Goal: Task Accomplishment & Management: Complete application form

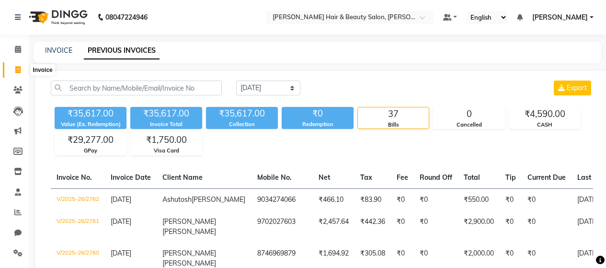
select select "[DATE]"
click at [20, 69] on icon at bounding box center [17, 69] width 5 height 7
select select "service"
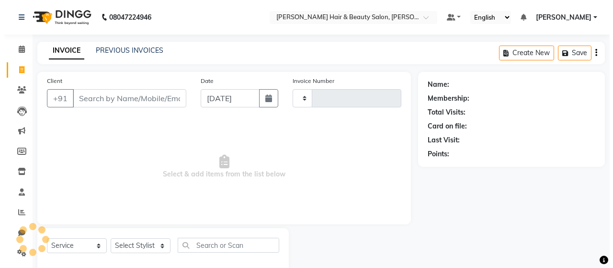
scroll to position [20, 0]
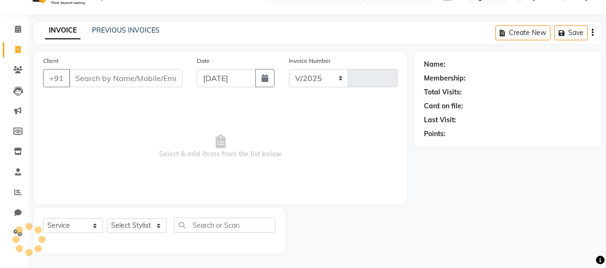
select select "7927"
type input "2763"
click at [124, 77] on input "Client" at bounding box center [125, 78] width 113 height 18
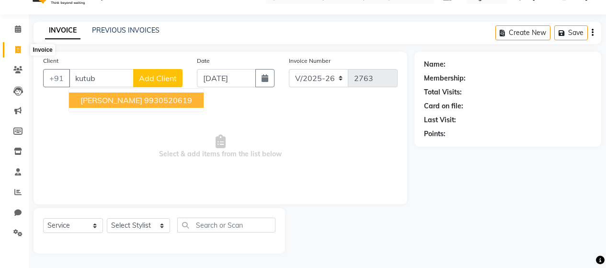
type input "kutub"
click at [19, 49] on icon at bounding box center [17, 49] width 5 height 7
select select "service"
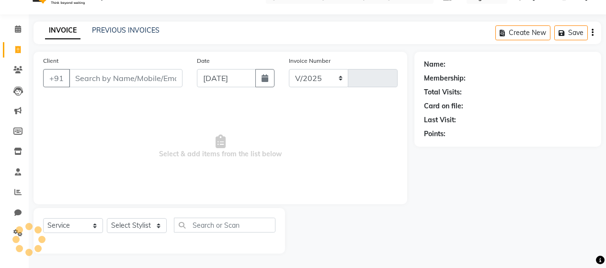
select select "7927"
type input "2763"
click at [93, 79] on input "Client" at bounding box center [125, 78] width 113 height 18
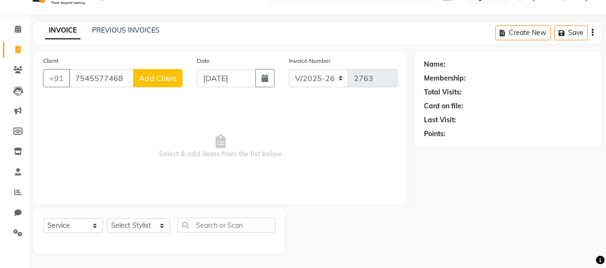
type input "7545577468"
click at [144, 79] on span "Add Client" at bounding box center [158, 78] width 38 height 10
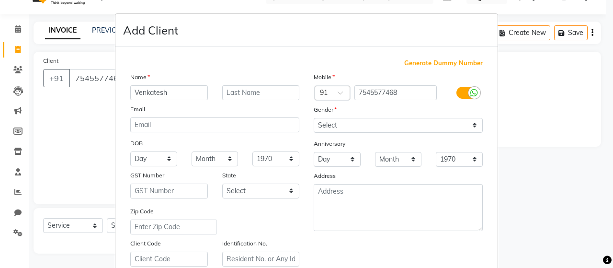
type input "Venkatesh"
click at [242, 95] on input "text" at bounding box center [261, 92] width 78 height 15
type input "K"
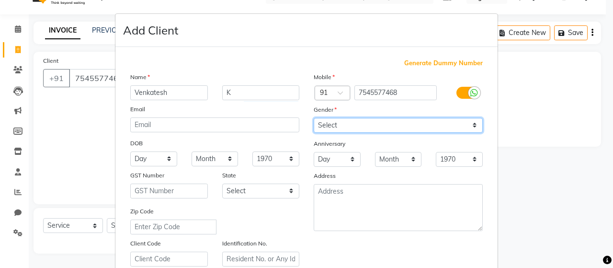
click at [471, 125] on select "Select [DEMOGRAPHIC_DATA] [DEMOGRAPHIC_DATA] Other Prefer Not To Say" at bounding box center [398, 125] width 169 height 15
select select "[DEMOGRAPHIC_DATA]"
click at [314, 118] on select "Select [DEMOGRAPHIC_DATA] [DEMOGRAPHIC_DATA] Other Prefer Not To Say" at bounding box center [398, 125] width 169 height 15
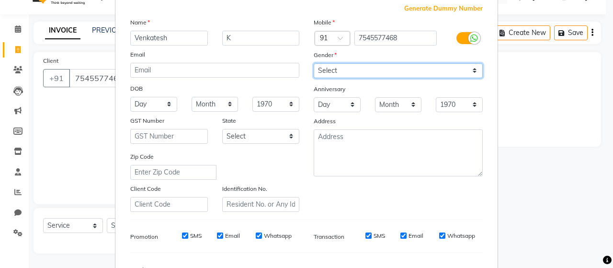
scroll to position [96, 0]
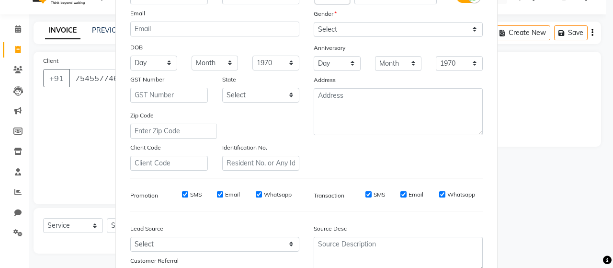
click at [195, 193] on label "SMS" at bounding box center [195, 194] width 11 height 9
click at [188, 193] on input "SMS" at bounding box center [185, 194] width 6 height 6
checkbox input "false"
click at [229, 195] on label "Email" at bounding box center [232, 194] width 15 height 9
click at [223, 195] on input "Email" at bounding box center [220, 194] width 6 height 6
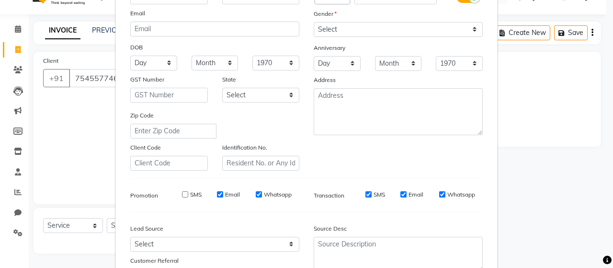
checkbox input "false"
click at [265, 192] on label "Whatsapp" at bounding box center [278, 194] width 28 height 9
click at [262, 192] on input "Whatsapp" at bounding box center [259, 194] width 6 height 6
checkbox input "false"
click at [373, 193] on label "SMS" at bounding box center [378, 194] width 11 height 9
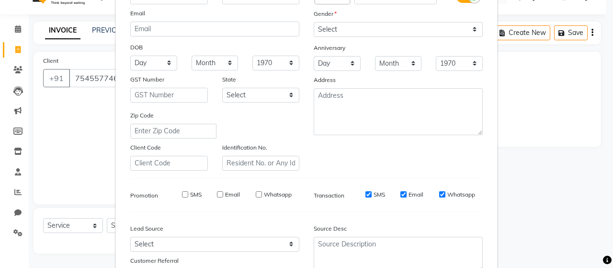
click at [371, 193] on input "SMS" at bounding box center [368, 194] width 6 height 6
checkbox input "false"
click at [409, 193] on label "Email" at bounding box center [415, 194] width 15 height 9
click at [406, 193] on input "Email" at bounding box center [403, 194] width 6 height 6
checkbox input "false"
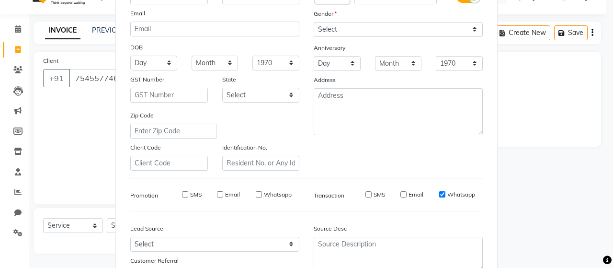
click at [456, 196] on label "Whatsapp" at bounding box center [461, 194] width 28 height 9
click at [445, 196] on input "Whatsapp" at bounding box center [442, 194] width 6 height 6
checkbox input "false"
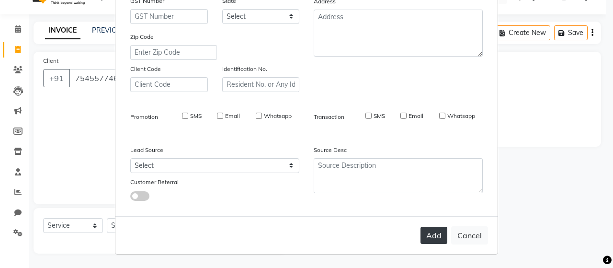
click at [427, 236] on button "Add" at bounding box center [433, 234] width 27 height 17
select select
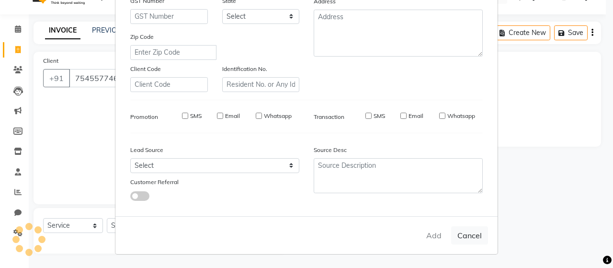
select select
checkbox input "false"
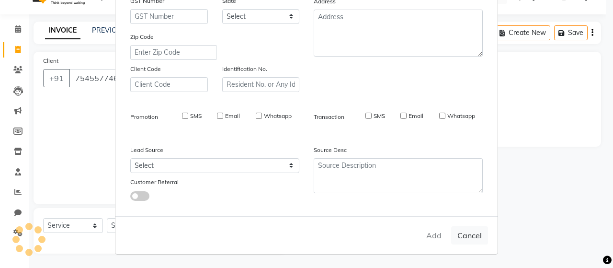
checkbox input "false"
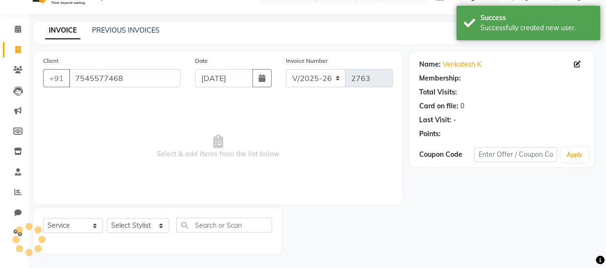
select select "1: Object"
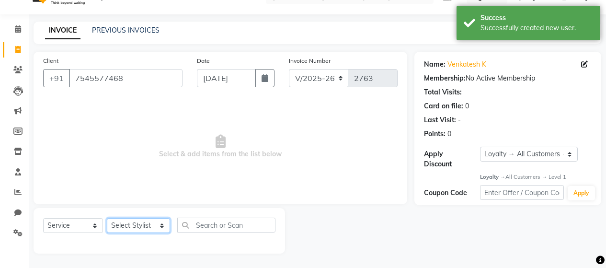
click at [156, 226] on select "Select Stylist [PERSON_NAME] Zibral [PERSON_NAME] [PERSON_NAME] [PERSON_NAME] […" at bounding box center [138, 225] width 63 height 15
select select "72239"
click at [107, 218] on select "Select Stylist [PERSON_NAME] Zibral [PERSON_NAME] [PERSON_NAME] [PERSON_NAME] […" at bounding box center [138, 225] width 63 height 15
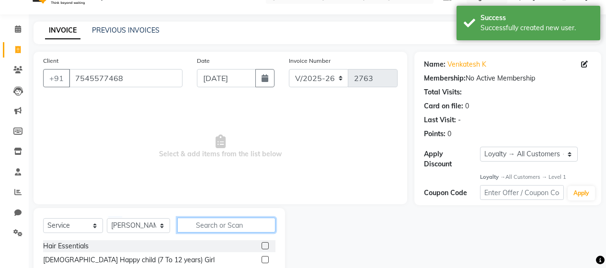
click at [221, 225] on input "text" at bounding box center [226, 224] width 98 height 15
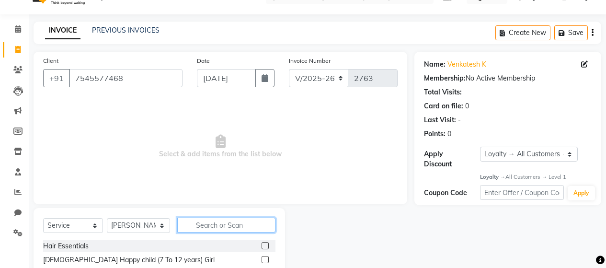
type input "m"
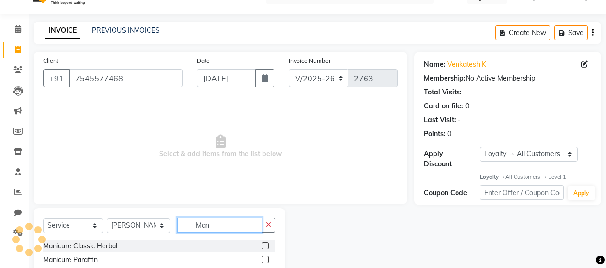
type input "Man"
click at [261, 246] on label at bounding box center [264, 245] width 7 height 7
click at [261, 246] on input "checkbox" at bounding box center [264, 246] width 6 height 6
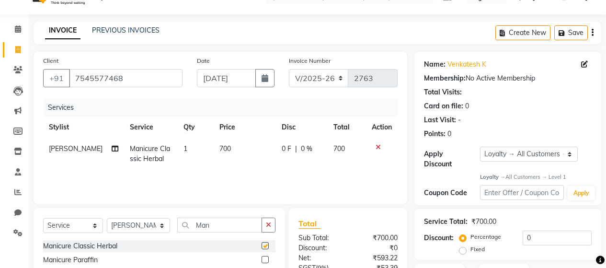
checkbox input "false"
click at [236, 153] on td "700" at bounding box center [245, 154] width 62 height 32
select select "72239"
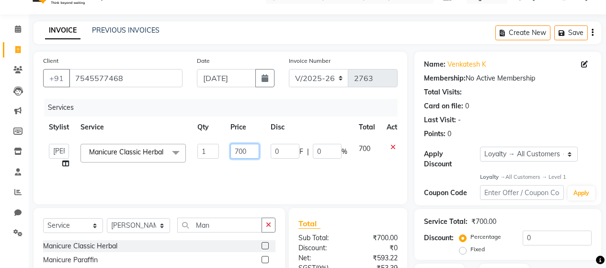
click at [238, 148] on input "700" at bounding box center [244, 151] width 29 height 15
type input "800"
click at [300, 168] on td "0 F | 0 %" at bounding box center [309, 156] width 88 height 36
select select "72239"
click at [159, 225] on select "Select Stylist [PERSON_NAME] Zibral [PERSON_NAME] [PERSON_NAME] [PERSON_NAME] […" at bounding box center [138, 225] width 63 height 15
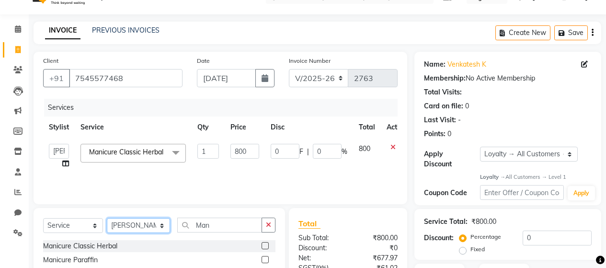
select select "72245"
click at [107, 218] on select "Select Stylist [PERSON_NAME] Zibral [PERSON_NAME] [PERSON_NAME] [PERSON_NAME] […" at bounding box center [138, 225] width 63 height 15
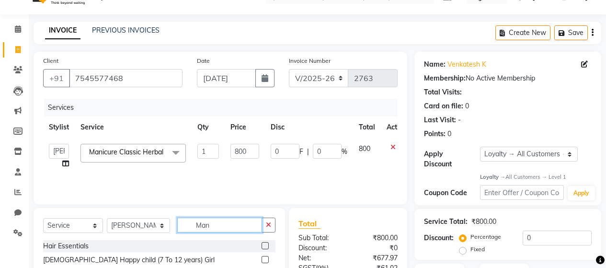
click at [230, 224] on input "Man" at bounding box center [219, 224] width 85 height 15
type input "M"
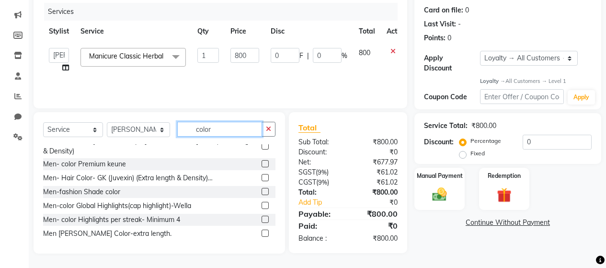
scroll to position [335, 0]
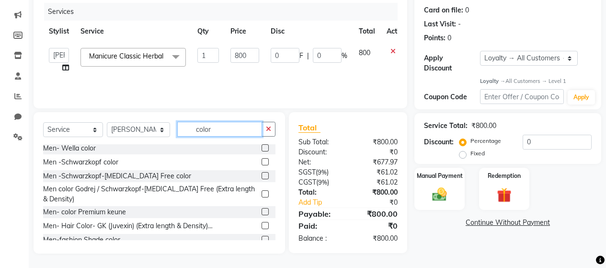
type input "color"
click at [261, 210] on label at bounding box center [264, 211] width 7 height 7
click at [261, 210] on input "checkbox" at bounding box center [264, 212] width 6 height 6
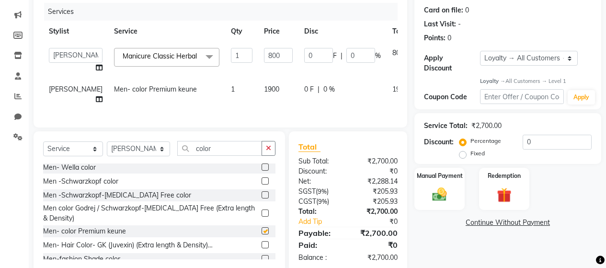
checkbox input "false"
drag, startPoint x: 255, startPoint y: 93, endPoint x: 260, endPoint y: 108, distance: 15.9
click at [258, 94] on td "1900" at bounding box center [278, 95] width 40 height 32
select select "72245"
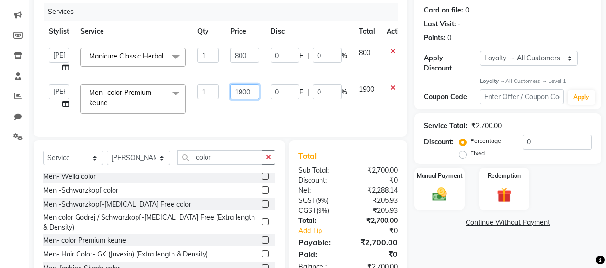
click at [243, 95] on input "1900" at bounding box center [244, 91] width 29 height 15
type input "1800"
click at [257, 117] on td "1800" at bounding box center [245, 99] width 40 height 41
select select "72245"
click at [440, 187] on img at bounding box center [439, 194] width 24 height 17
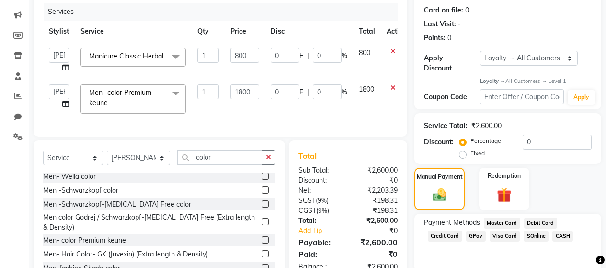
click at [558, 230] on span "CASH" at bounding box center [562, 235] width 21 height 11
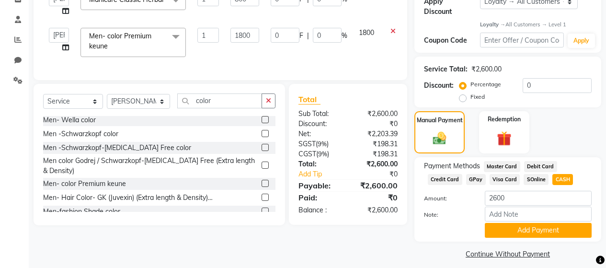
drag, startPoint x: 514, startPoint y: 220, endPoint x: 484, endPoint y: 193, distance: 40.4
click at [514, 223] on button "Add Payment" at bounding box center [537, 230] width 107 height 15
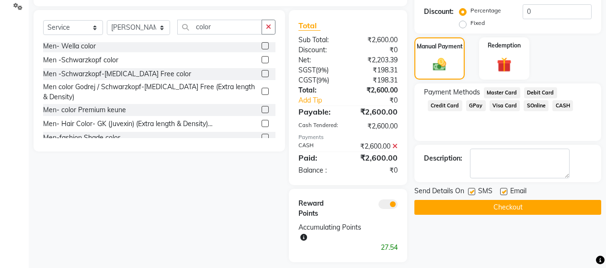
scroll to position [266, 0]
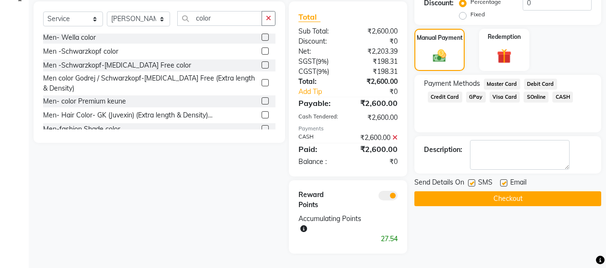
click at [472, 179] on label at bounding box center [471, 182] width 7 height 7
click at [472, 180] on input "checkbox" at bounding box center [471, 183] width 6 height 6
checkbox input "false"
click at [504, 179] on label at bounding box center [503, 182] width 7 height 7
click at [504, 180] on input "checkbox" at bounding box center [503, 183] width 6 height 6
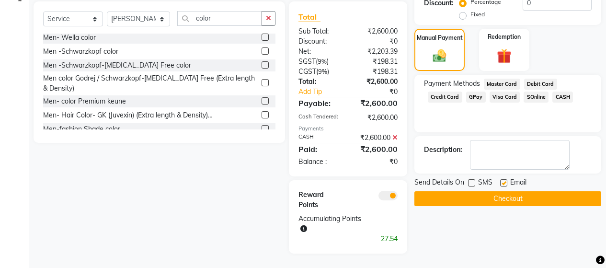
checkbox input "false"
click at [489, 191] on button "Checkout" at bounding box center [507, 198] width 187 height 15
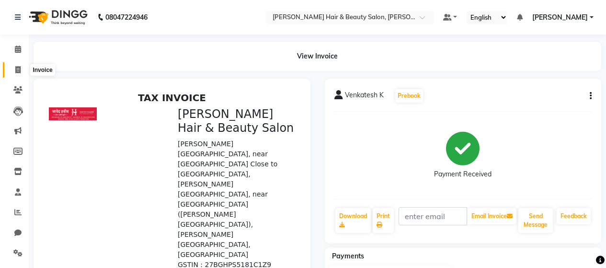
click at [20, 68] on icon at bounding box center [17, 69] width 5 height 7
select select "service"
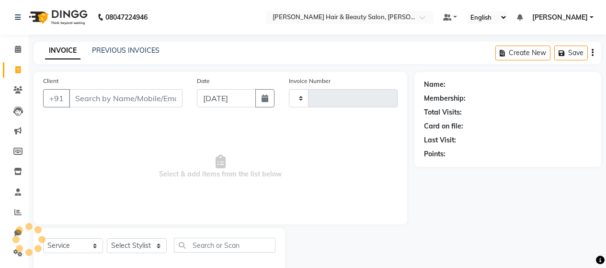
scroll to position [20, 0]
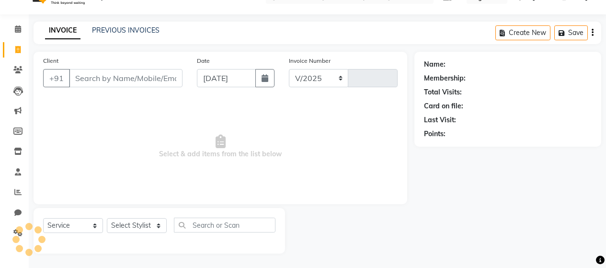
select select "7927"
type input "2764"
click at [88, 74] on input "Client" at bounding box center [125, 78] width 113 height 18
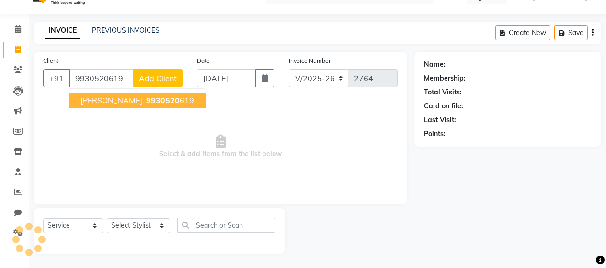
type input "9930520619"
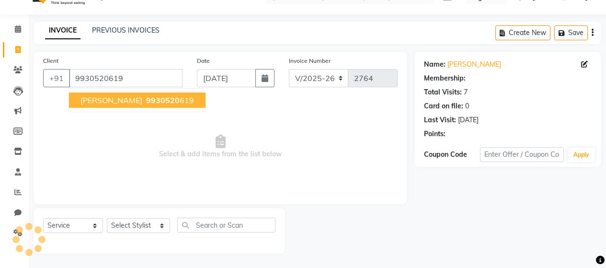
select select "1: Object"
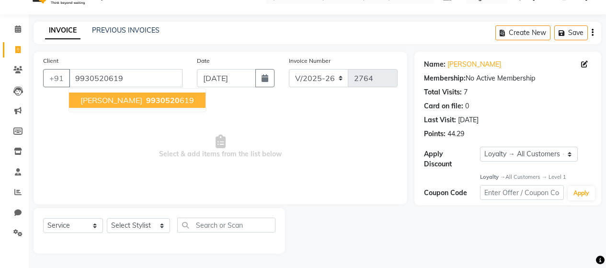
click at [121, 104] on button "[PERSON_NAME] 9930520 619" at bounding box center [137, 99] width 136 height 15
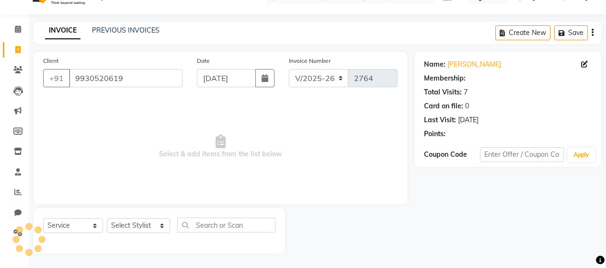
select select "1: Object"
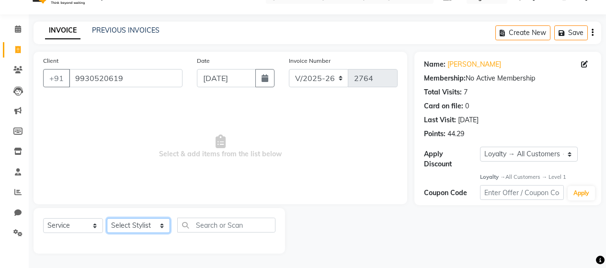
click at [158, 225] on select "Select Stylist [PERSON_NAME] Zibral [PERSON_NAME] [PERSON_NAME] [PERSON_NAME] […" at bounding box center [138, 225] width 63 height 15
select select "72245"
click at [107, 218] on select "Select Stylist [PERSON_NAME] Zibral [PERSON_NAME] [PERSON_NAME] [PERSON_NAME] […" at bounding box center [138, 225] width 63 height 15
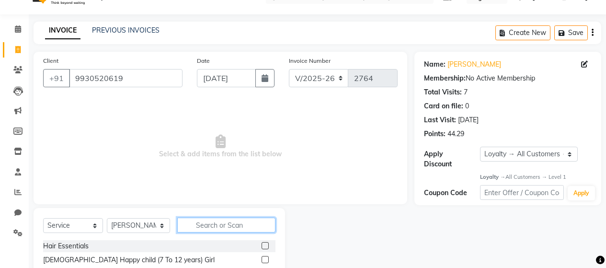
click at [230, 221] on input "text" at bounding box center [226, 224] width 98 height 15
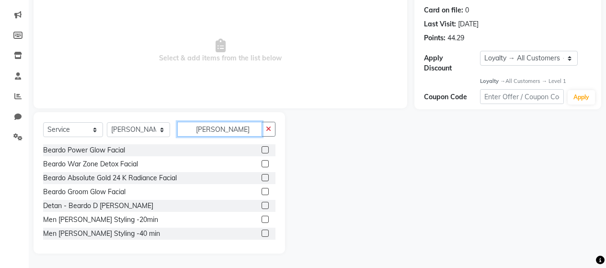
type input "[PERSON_NAME]"
click at [261, 218] on label at bounding box center [264, 218] width 7 height 7
click at [261, 218] on input "checkbox" at bounding box center [264, 219] width 6 height 6
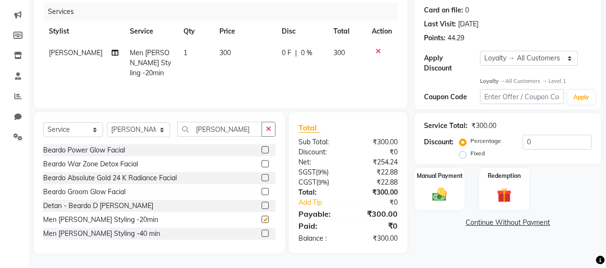
checkbox input "false"
click at [442, 190] on img at bounding box center [439, 194] width 24 height 17
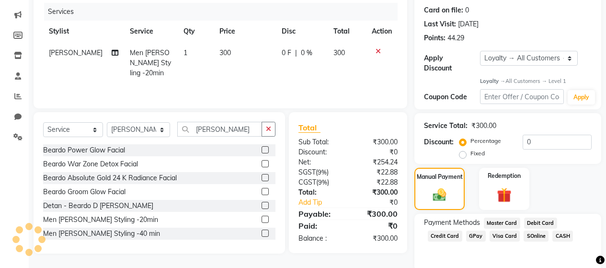
click at [554, 230] on span "CASH" at bounding box center [562, 235] width 21 height 11
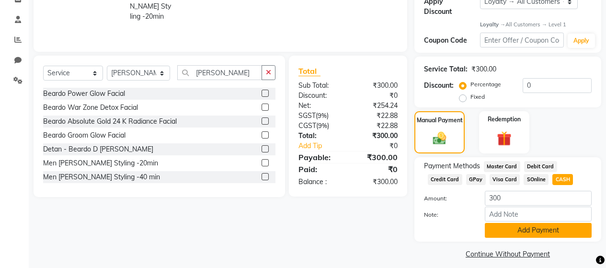
click at [516, 224] on button "Add Payment" at bounding box center [537, 230] width 107 height 15
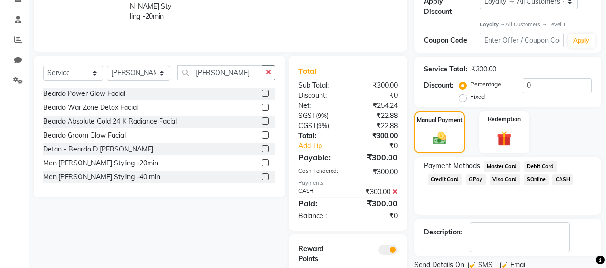
scroll to position [216, 0]
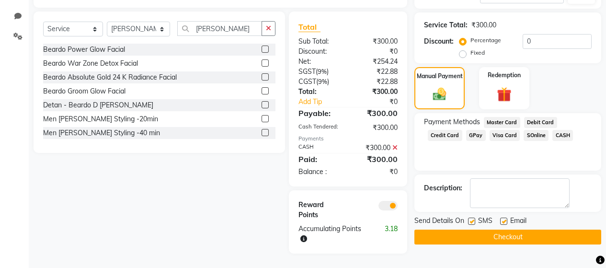
click at [474, 217] on label at bounding box center [471, 220] width 7 height 7
click at [474, 218] on input "checkbox" at bounding box center [471, 221] width 6 height 6
checkbox input "false"
click at [501, 217] on label at bounding box center [503, 220] width 7 height 7
click at [501, 218] on input "checkbox" at bounding box center [503, 221] width 6 height 6
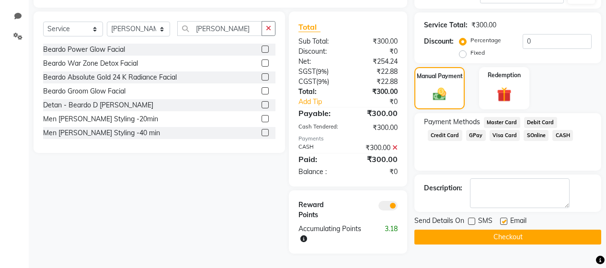
checkbox input "false"
click at [501, 233] on button "Checkout" at bounding box center [507, 236] width 187 height 15
